Goal: Transaction & Acquisition: Obtain resource

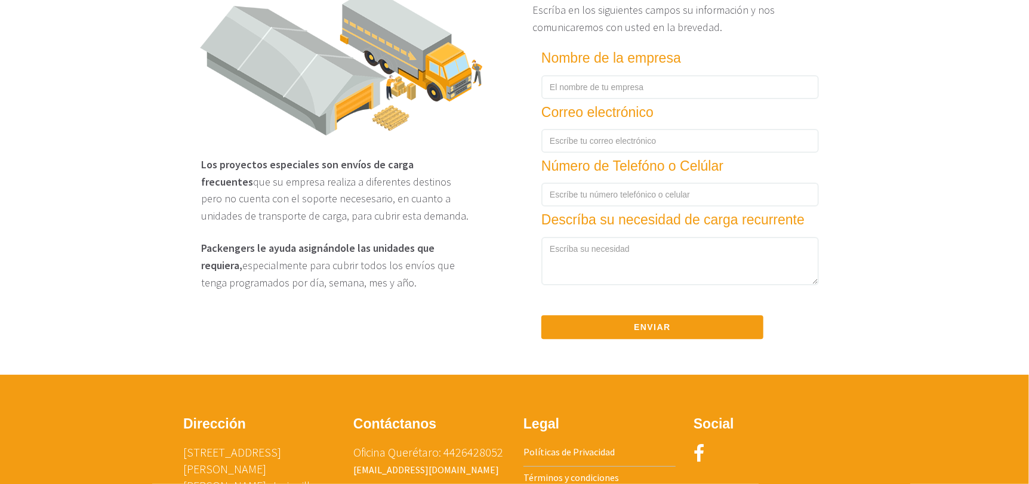
scroll to position [1836, 0]
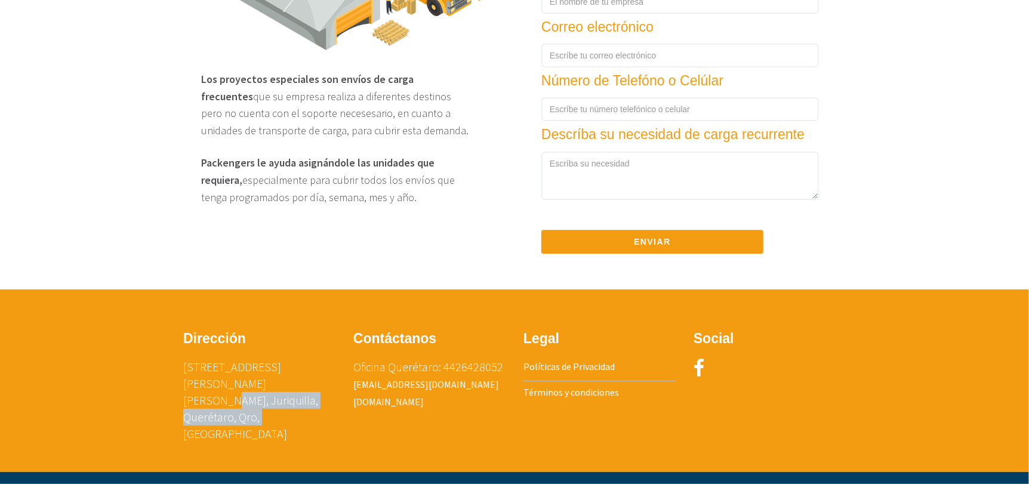
drag, startPoint x: 247, startPoint y: 392, endPoint x: 336, endPoint y: 409, distance: 90.6
click at [336, 409] on div "Dirección [STREET_ADDRESS][PERSON_NAME] [PERSON_NAME], Juriquilla, Querétaro, Q…" at bounding box center [259, 392] width 170 height 134
click at [646, 436] on div "Dirección [STREET_ADDRESS][PERSON_NAME] [PERSON_NAME], Juriquilla, Querétaro, Q…" at bounding box center [514, 381] width 698 height 182
click at [699, 375] on icon at bounding box center [699, 368] width 11 height 19
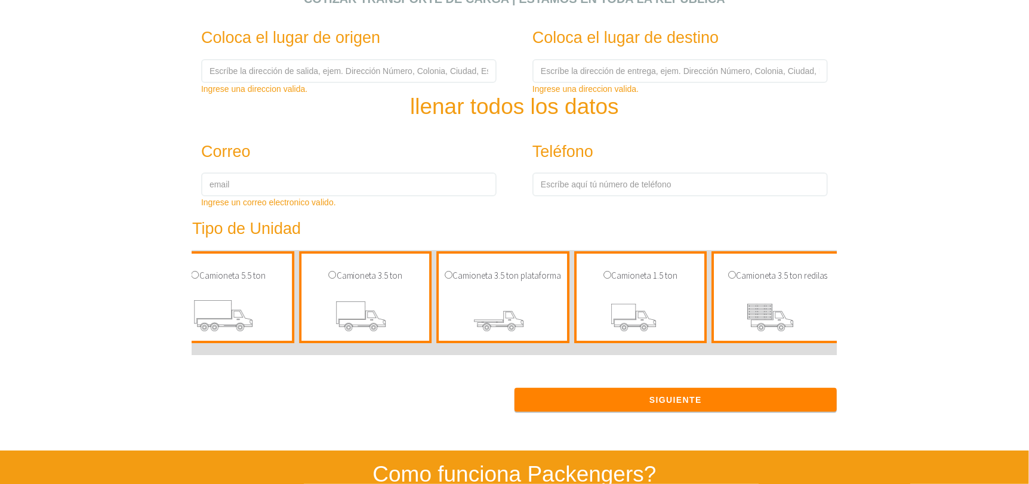
scroll to position [418, 0]
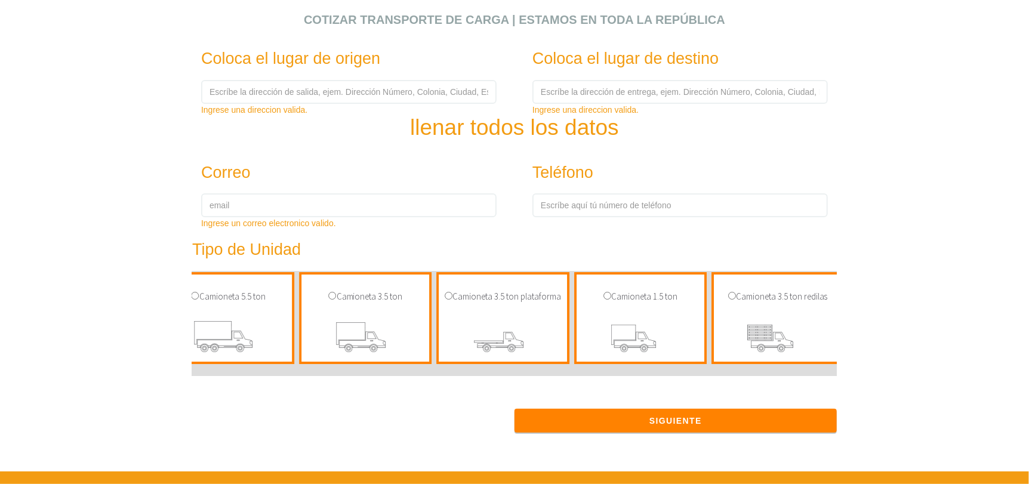
click at [873, 104] on section "Cotizar transporte de carga | Estamos en toda la República Coloca el lugar de o…" at bounding box center [514, 12] width 1029 height 860
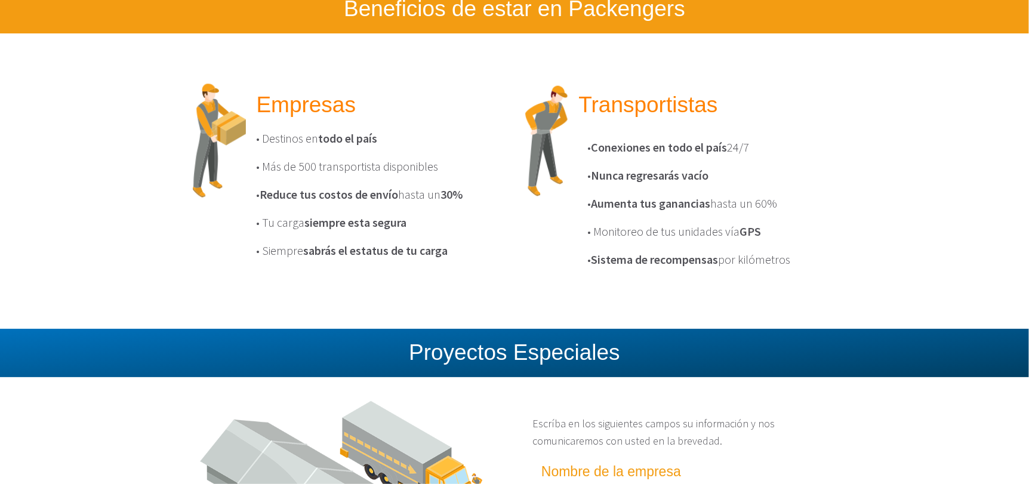
scroll to position [1313, 0]
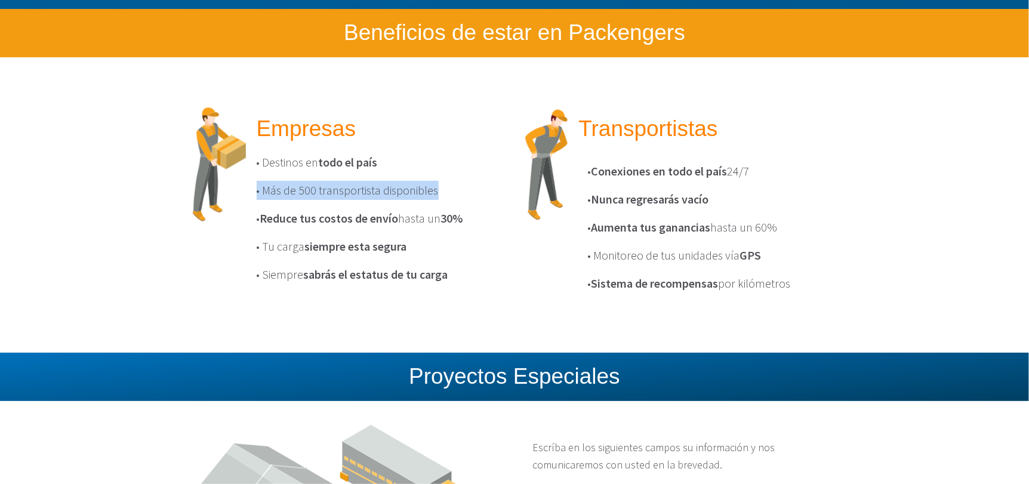
drag, startPoint x: 252, startPoint y: 198, endPoint x: 478, endPoint y: 204, distance: 226.3
click at [478, 204] on div "Empresas • Destinos en todo el país • Más de 500 transportista disponibles • Re…" at bounding box center [377, 199] width 258 height 189
click at [445, 200] on p "• Más de 500 transportista disponibles" at bounding box center [377, 190] width 241 height 19
drag, startPoint x: 439, startPoint y: 197, endPoint x: 250, endPoint y: 197, distance: 189.8
click at [250, 197] on div "Empresas • Destinos en todo el país • Más de 500 transportista disponibles • Re…" at bounding box center [377, 199] width 258 height 189
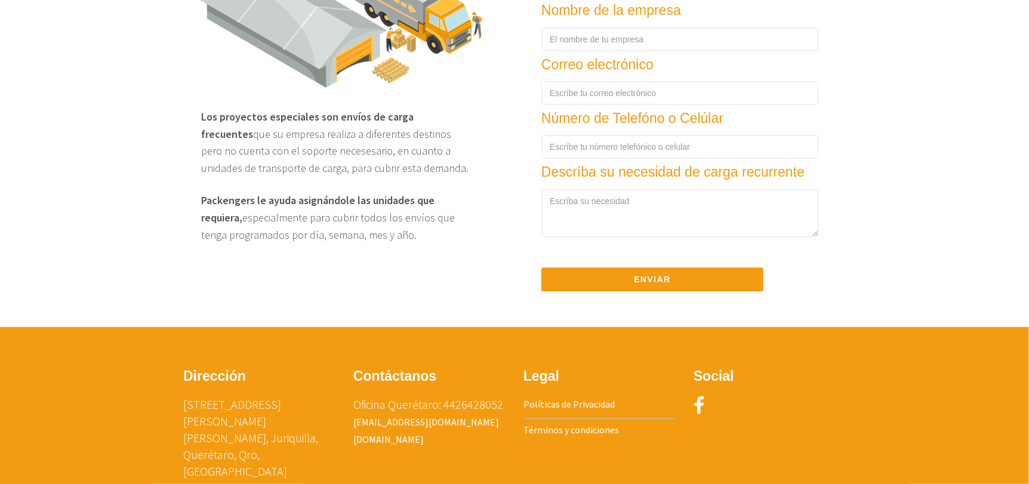
scroll to position [1836, 0]
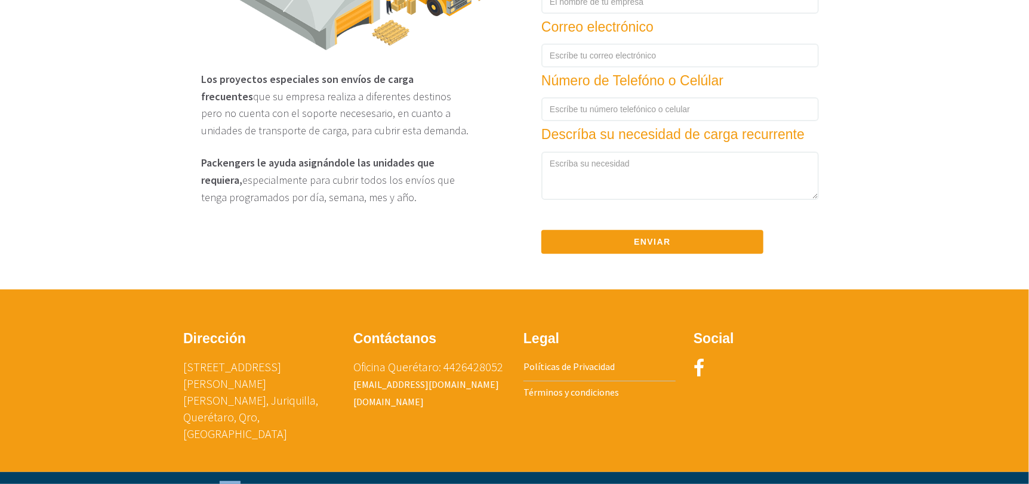
drag, startPoint x: 230, startPoint y: 460, endPoint x: 237, endPoint y: 463, distance: 7.8
click at [237, 481] on p "Packengers 2024 ® Derechos Reservados" at bounding box center [253, 490] width 159 height 19
click at [392, 472] on div "Packengers 2024 ® Derechos Reservados" at bounding box center [514, 490] width 698 height 37
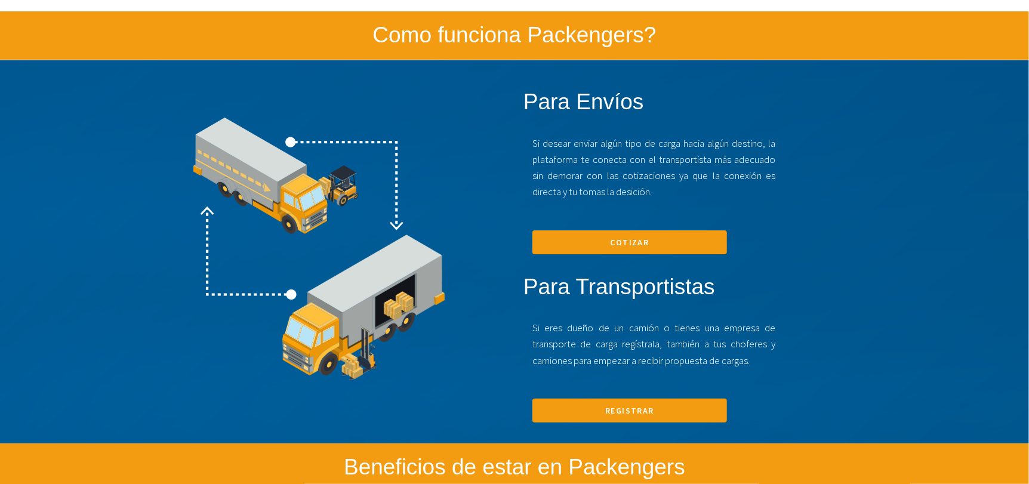
scroll to position [880, 0]
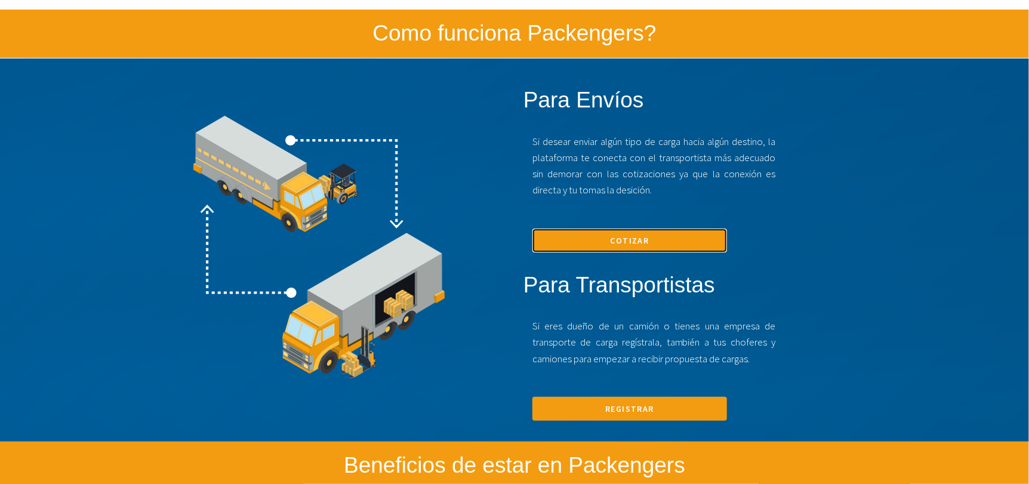
click at [626, 251] on link "Cotizar" at bounding box center [629, 241] width 195 height 24
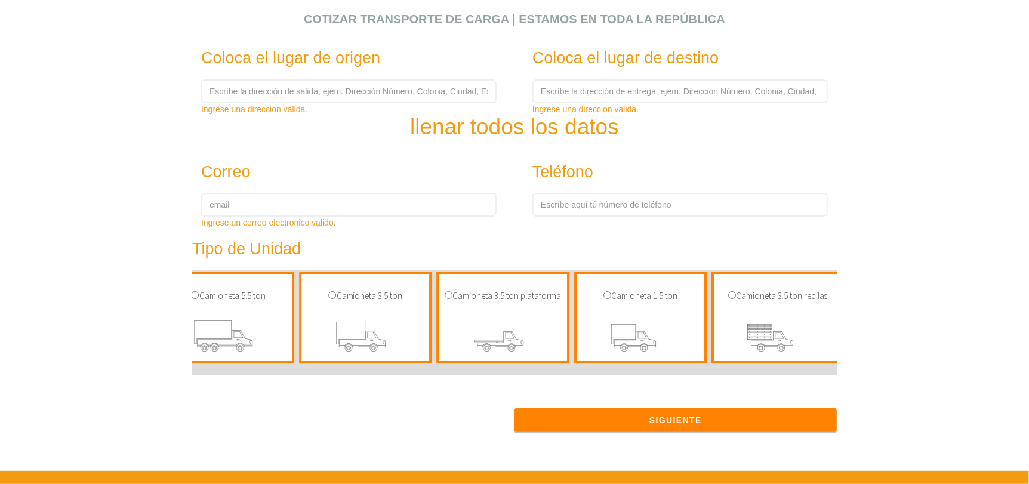
click at [636, 313] on div "Camioneta 1.5 ton" at bounding box center [640, 318] width 133 height 93
click at [629, 316] on img at bounding box center [641, 338] width 110 height 47
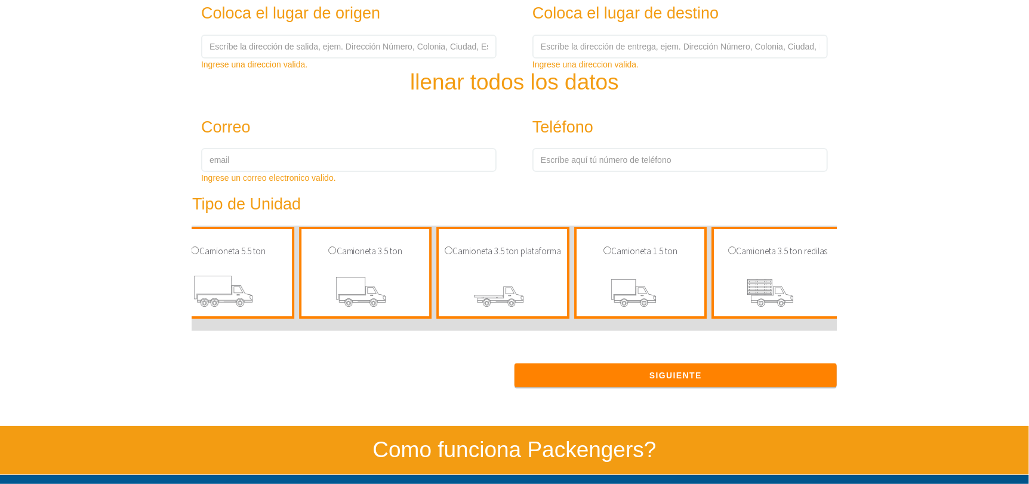
scroll to position [478, 0]
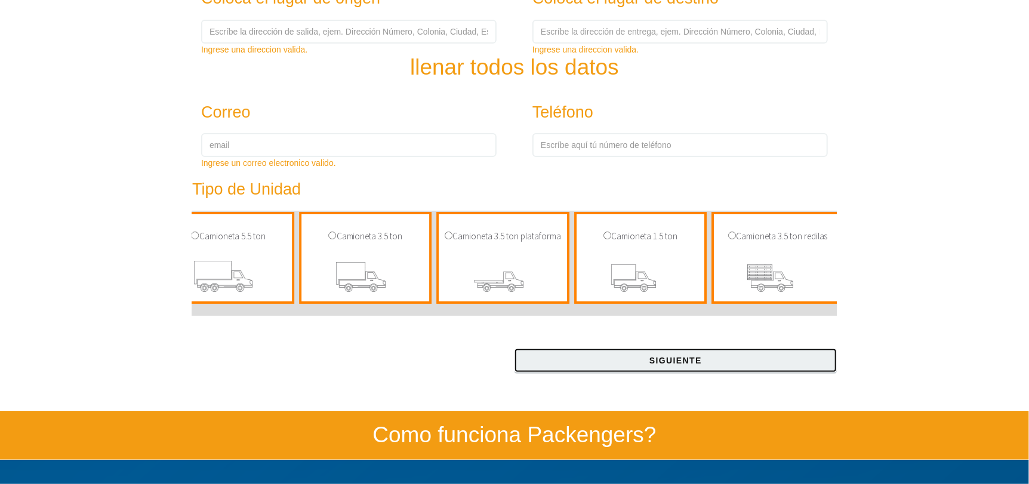
click at [661, 372] on button "Siguiente" at bounding box center [676, 361] width 322 height 24
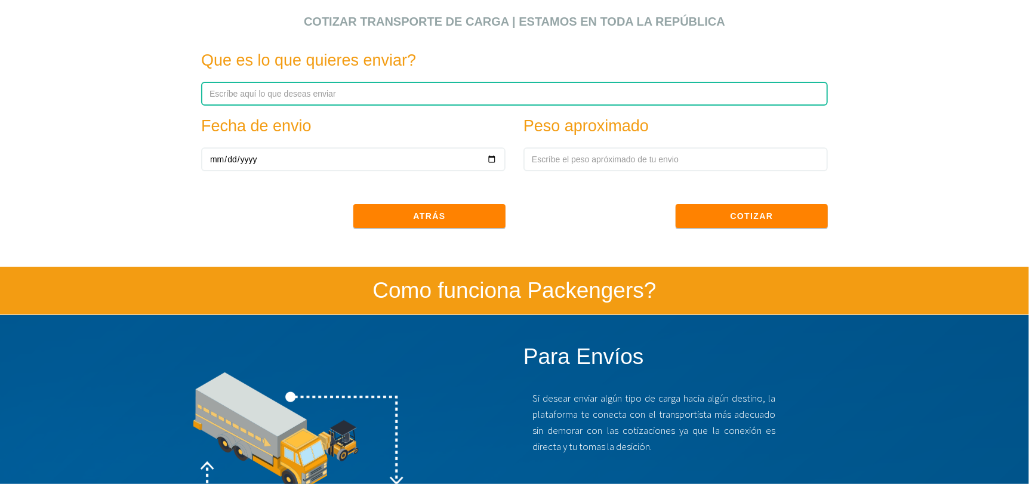
scroll to position [312, 0]
